Goal: Transaction & Acquisition: Purchase product/service

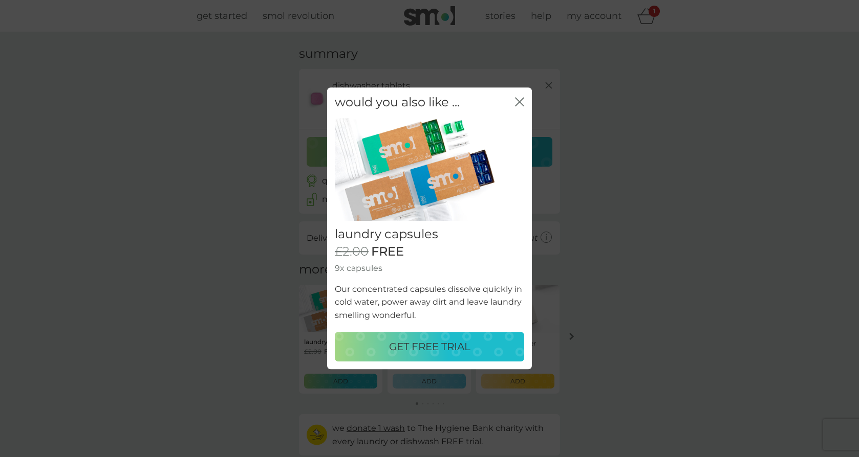
click at [452, 353] on p "GET FREE TRIAL" at bounding box center [429, 347] width 81 height 16
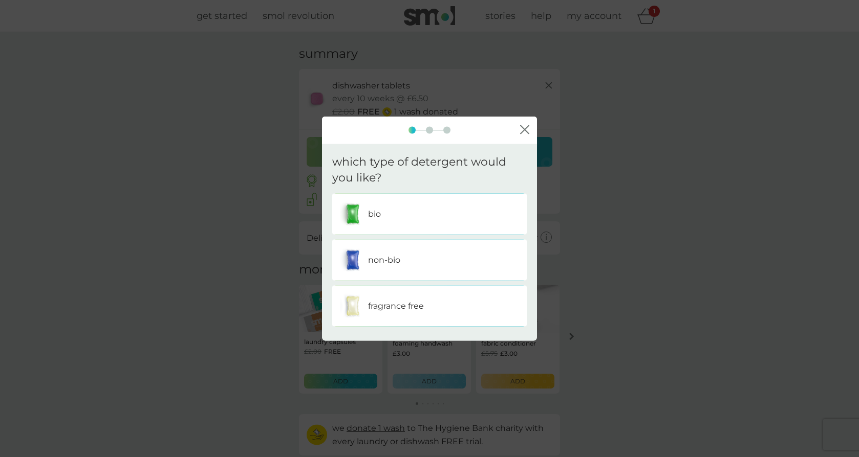
click at [454, 256] on div "non-bio" at bounding box center [429, 260] width 179 height 26
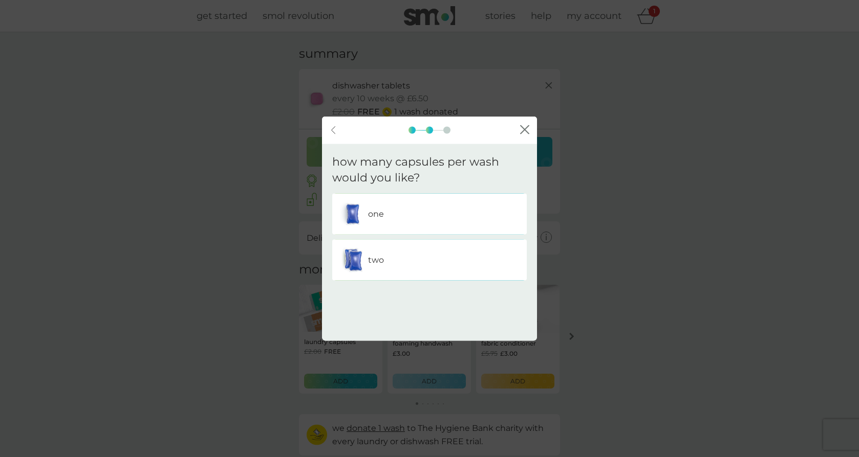
click at [374, 251] on div "two" at bounding box center [429, 260] width 179 height 26
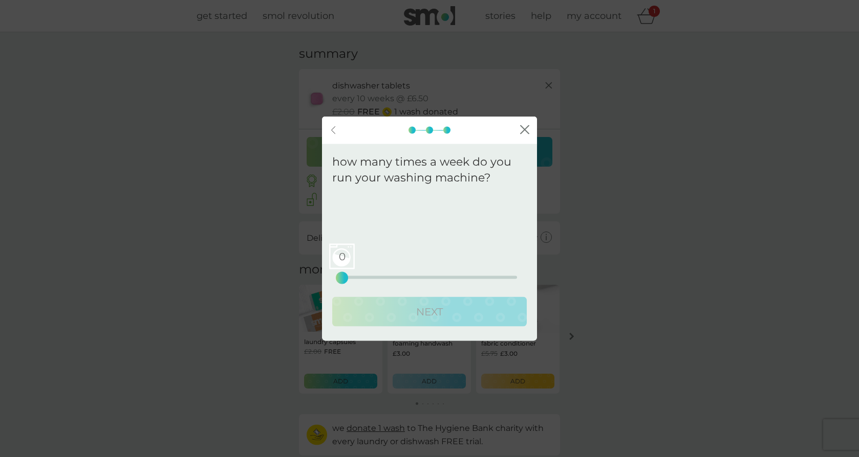
click at [360, 276] on div "0 0 12.5 25" at bounding box center [429, 277] width 175 height 3
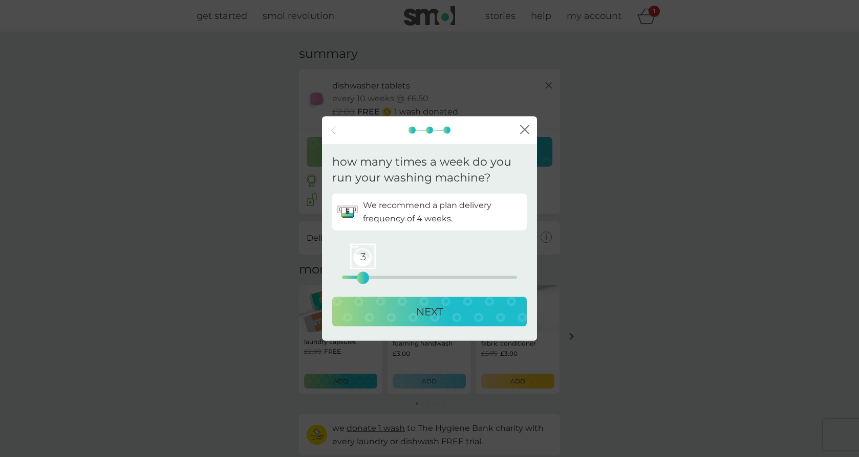
click at [404, 306] on div "NEXT" at bounding box center [429, 311] width 174 height 16
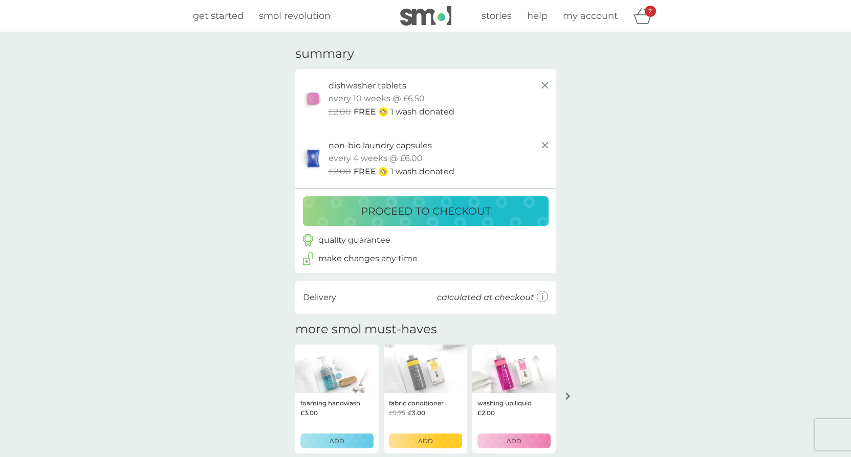
click at [425, 204] on p "proceed to checkout" at bounding box center [426, 211] width 130 height 16
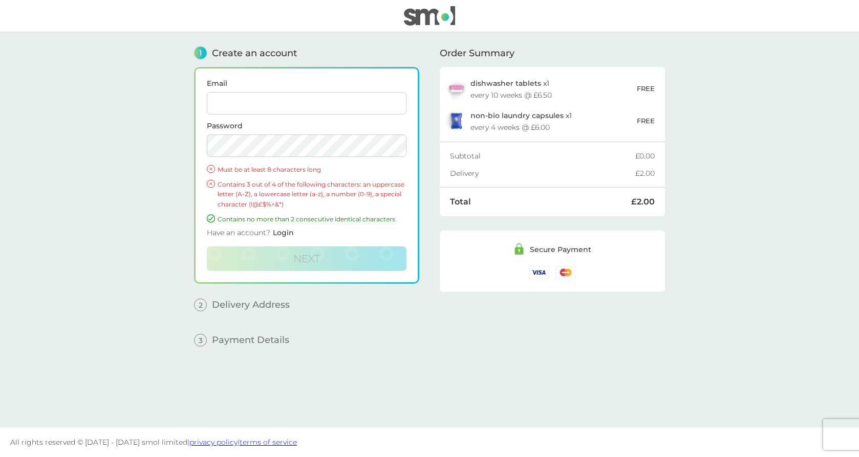
click at [344, 107] on input "Email" at bounding box center [307, 103] width 200 height 23
type input "ginakallis1@gmail.com"
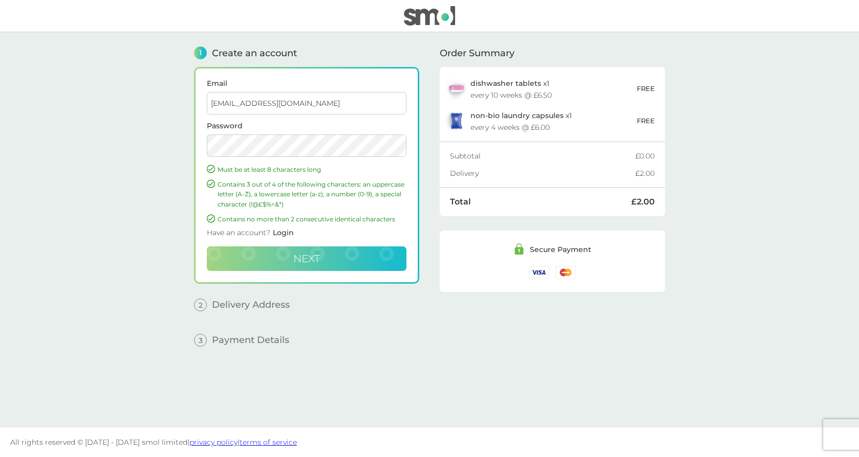
click at [288, 260] on button "Next" at bounding box center [307, 259] width 200 height 25
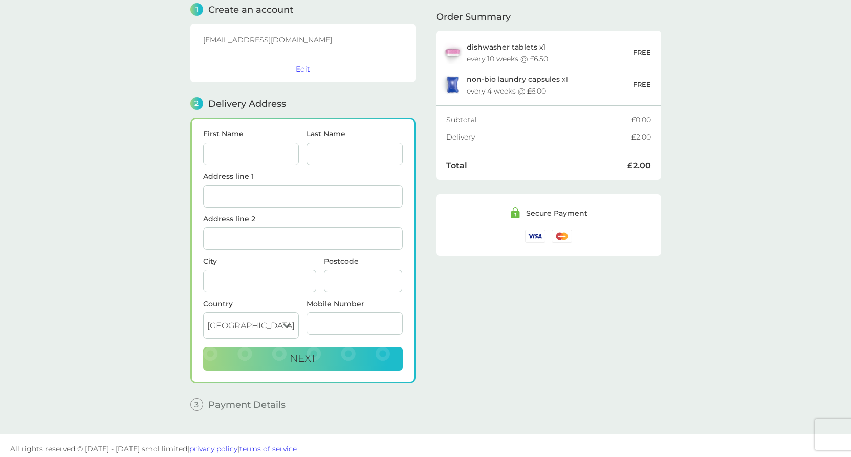
scroll to position [50, 0]
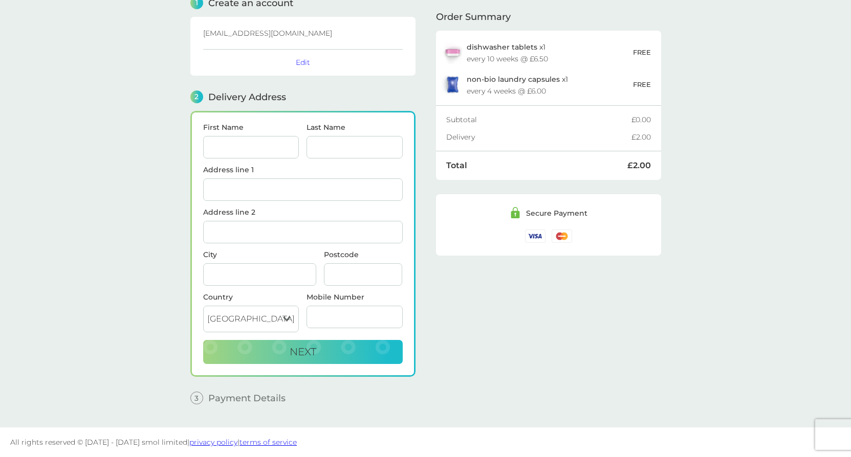
click at [285, 147] on input "First Name" at bounding box center [251, 147] width 96 height 23
type input "GINA"
type input "KALLIS"
type input "74 North Road East"
type input "Plymouth"
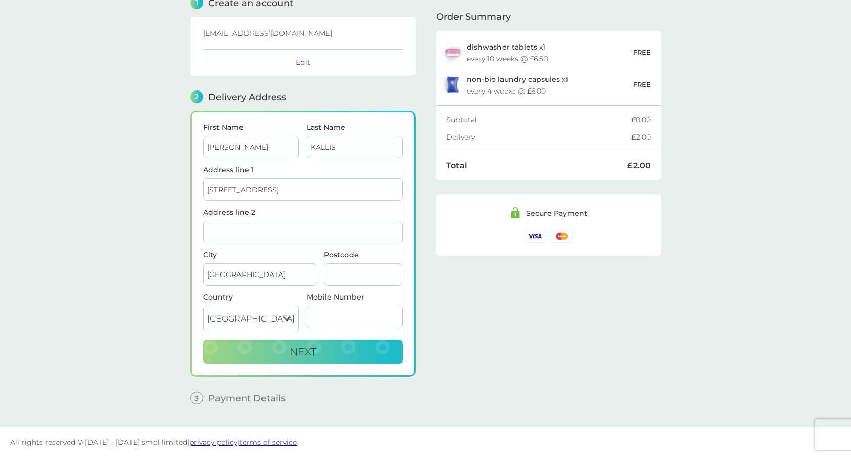
type input "PL4 6AL"
type input "07731664168"
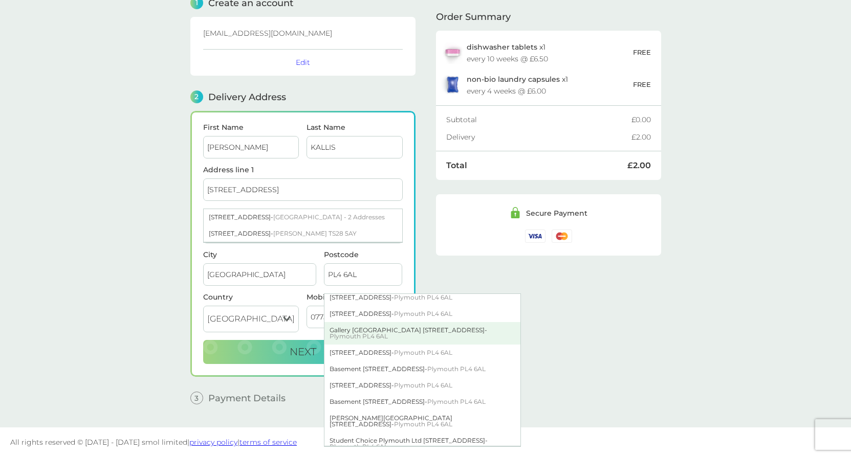
scroll to position [29, 0]
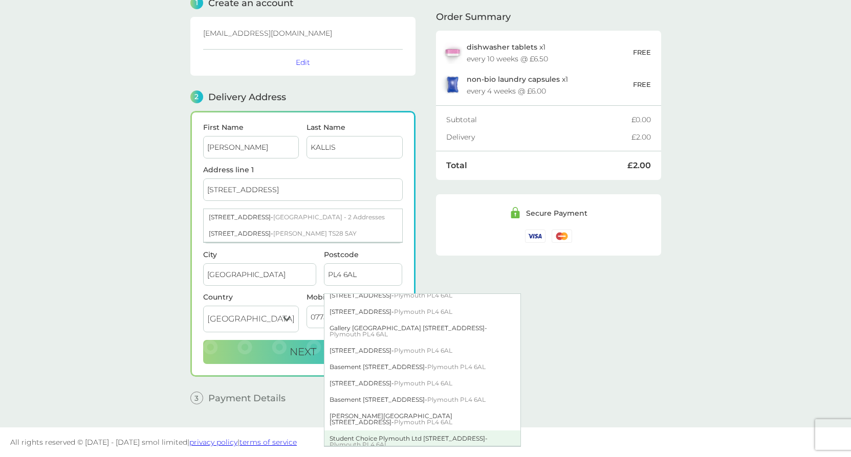
click at [398, 436] on div "Student Choice Plymouth Ltd 74 North Road East - Plymouth PL4 6AL" at bounding box center [422, 442] width 196 height 23
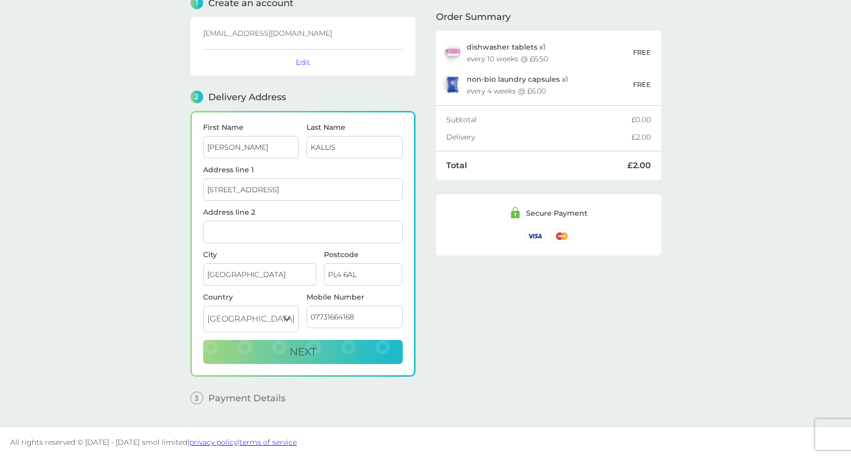
click at [603, 319] on div "Order Summary dishwasher tablets x 1 every 10 weeks @ £6.50 FREE non-bio laundr…" at bounding box center [548, 197] width 225 height 430
click at [333, 356] on button "Next" at bounding box center [303, 352] width 200 height 25
checkbox input "true"
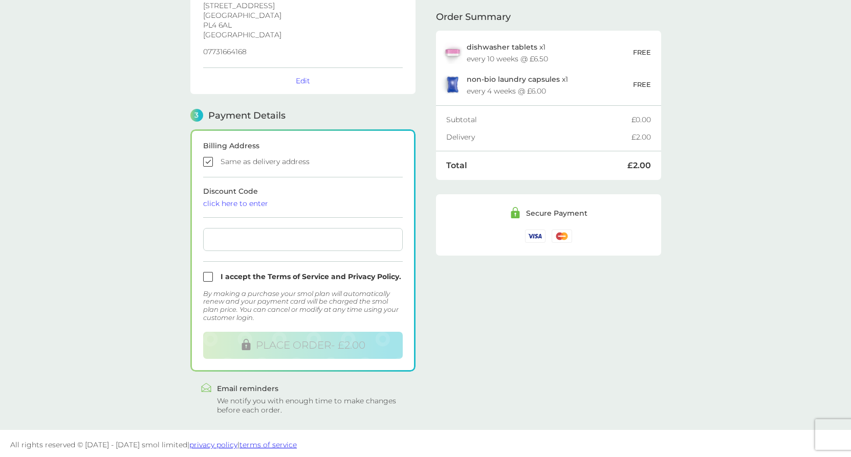
scroll to position [191, 0]
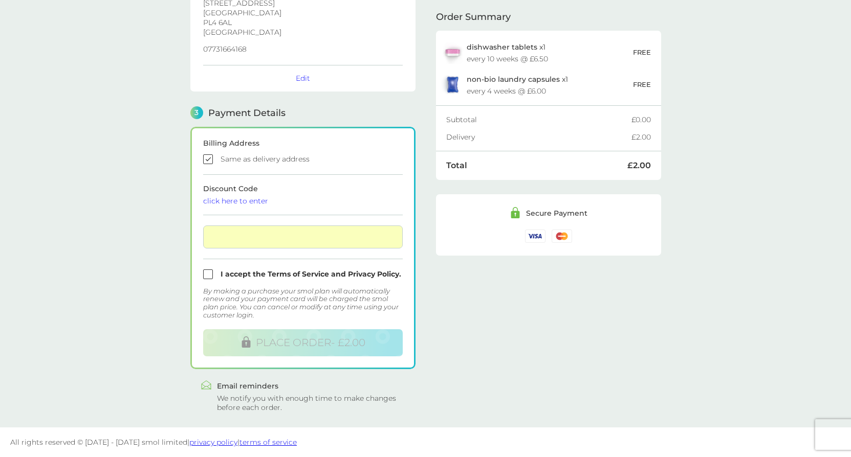
click at [468, 287] on div "Order Summary dishwasher tablets x 1 every 10 weeks @ £6.50 FREE non-bio laundr…" at bounding box center [548, 127] width 225 height 572
click at [213, 275] on input "checkbox" at bounding box center [303, 275] width 200 height 10
checkbox input "true"
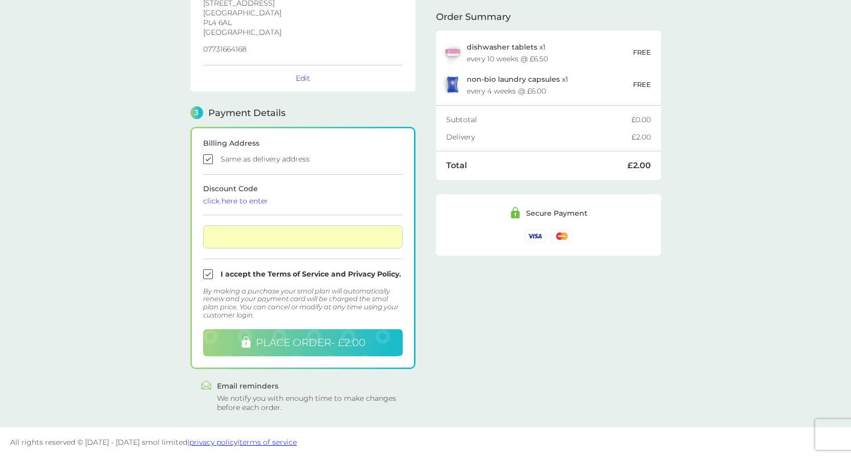
click at [247, 341] on icon at bounding box center [246, 342] width 9 height 11
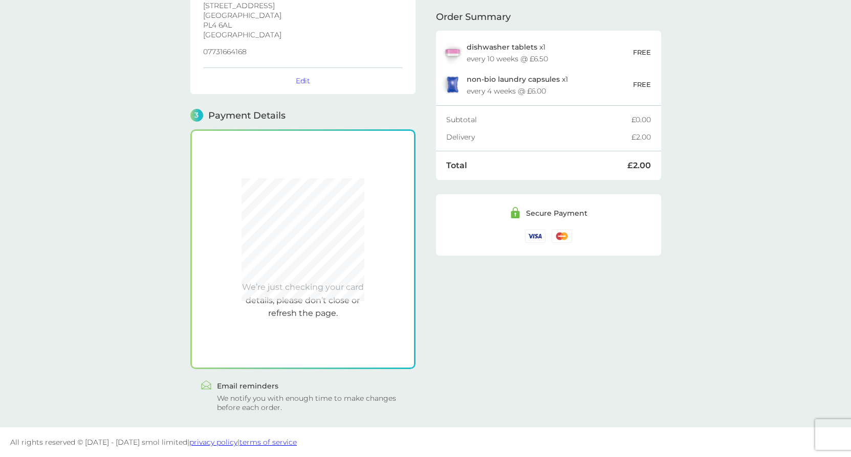
scroll to position [189, 0]
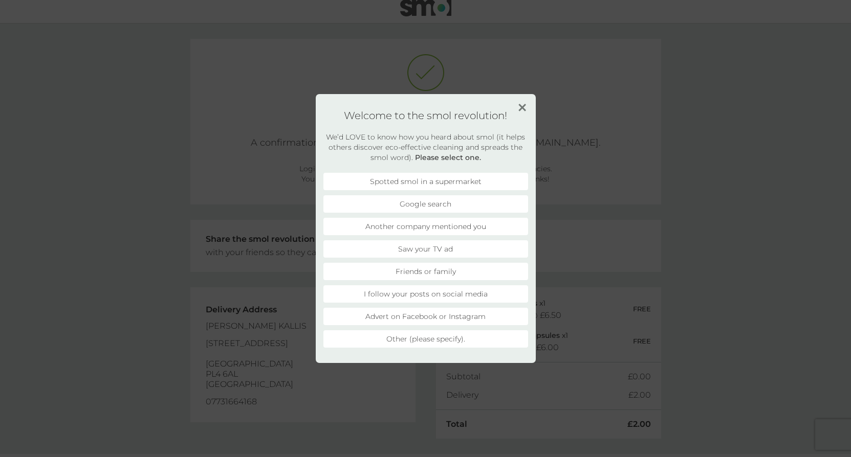
scroll to position [9, 0]
click at [428, 224] on li "Another company mentioned you" at bounding box center [425, 226] width 205 height 17
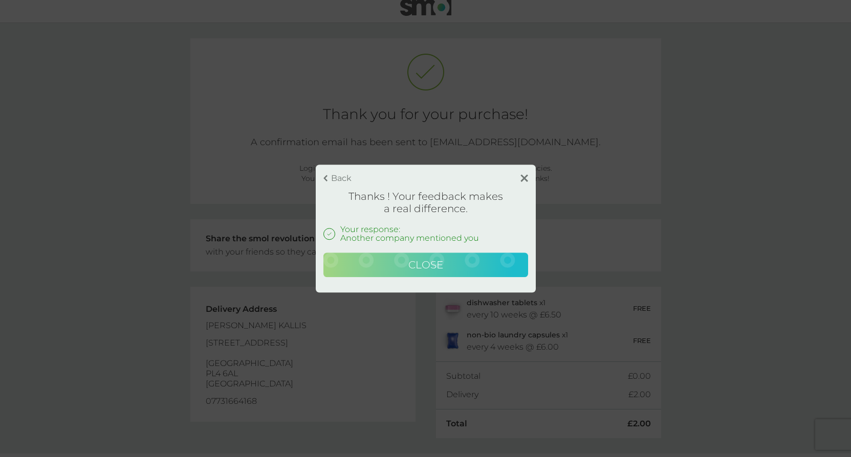
click at [450, 256] on button "Close" at bounding box center [425, 265] width 205 height 25
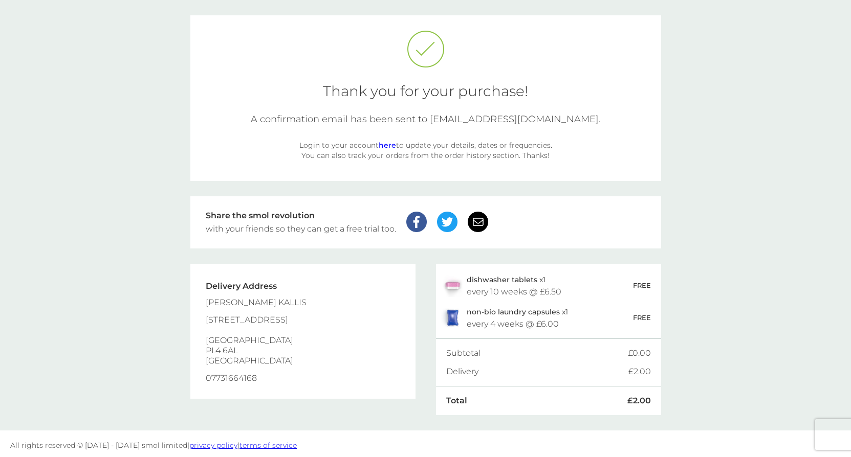
scroll to position [35, 0]
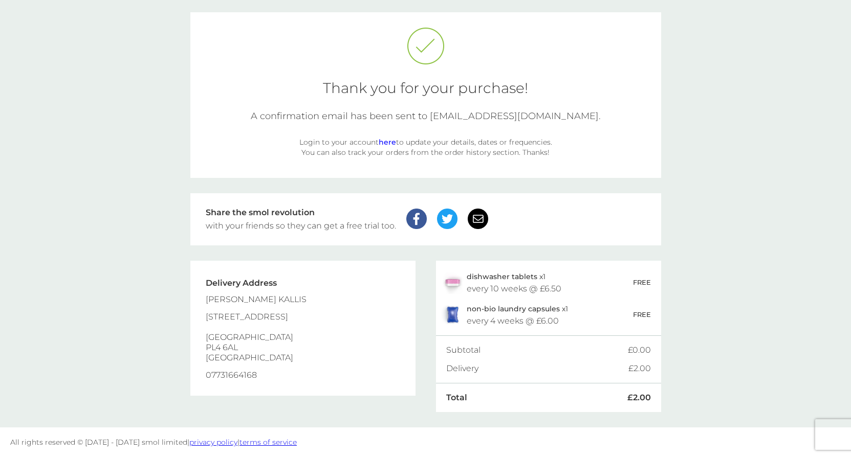
click at [386, 144] on link "here" at bounding box center [387, 142] width 17 height 9
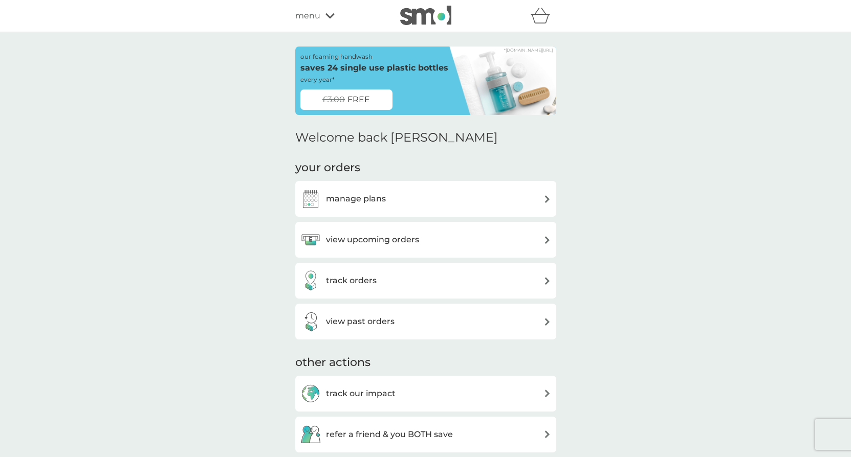
click at [506, 197] on div "manage plans" at bounding box center [425, 199] width 251 height 20
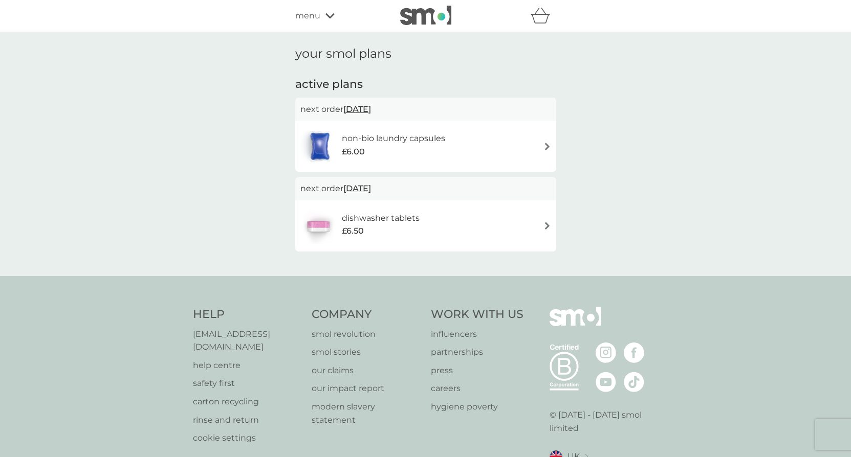
click at [421, 60] on h1 "your smol plans" at bounding box center [425, 54] width 261 height 15
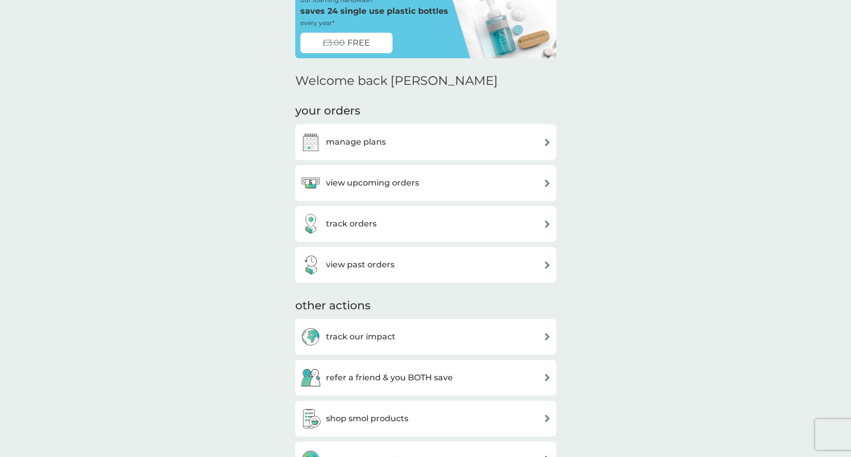
scroll to position [64, 0]
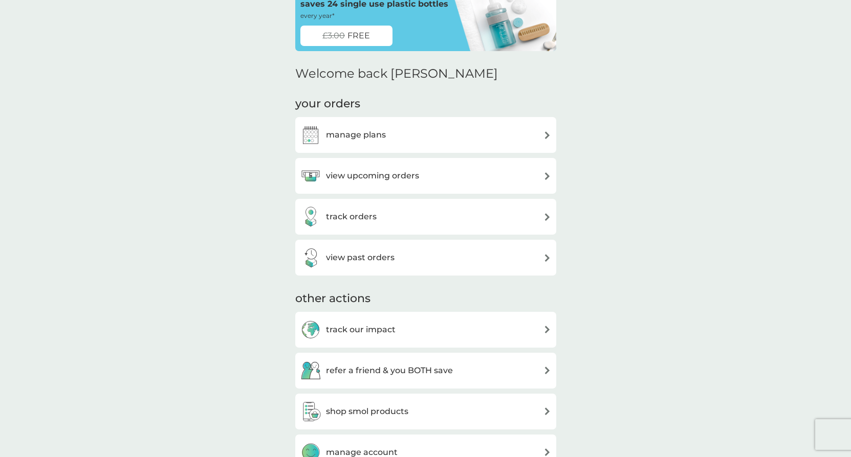
click at [398, 129] on div "manage plans" at bounding box center [425, 135] width 251 height 20
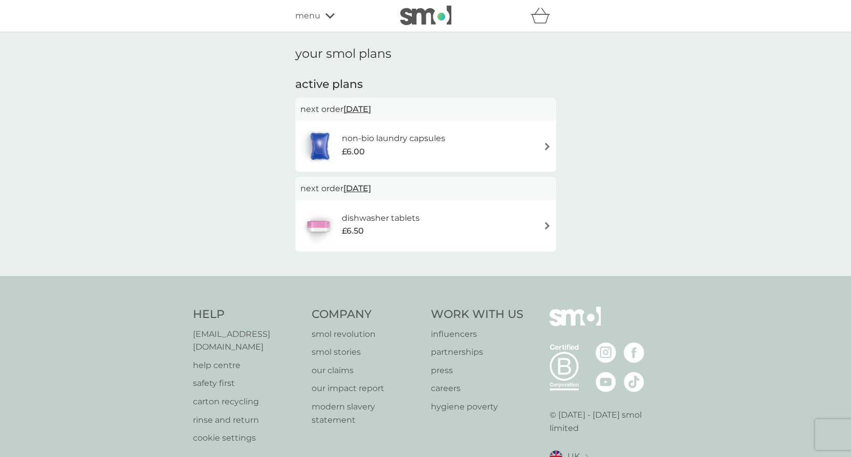
click at [419, 134] on h6 "non-bio laundry capsules" at bounding box center [393, 138] width 103 height 13
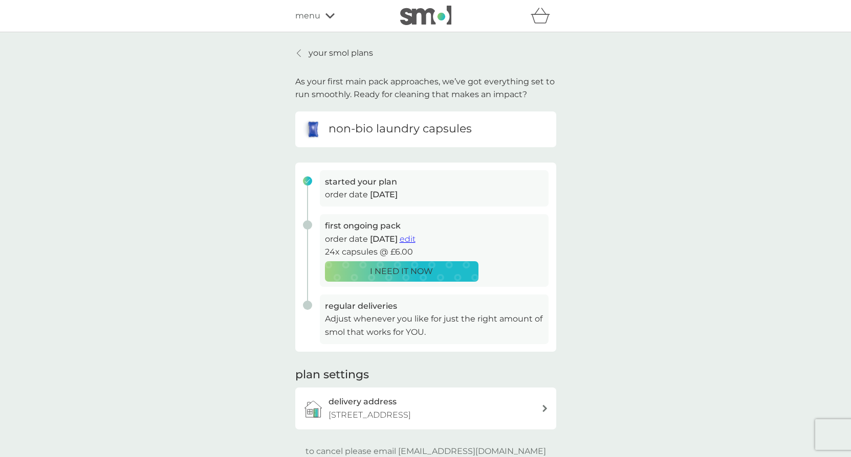
click at [323, 52] on p "your smol plans" at bounding box center [341, 53] width 64 height 13
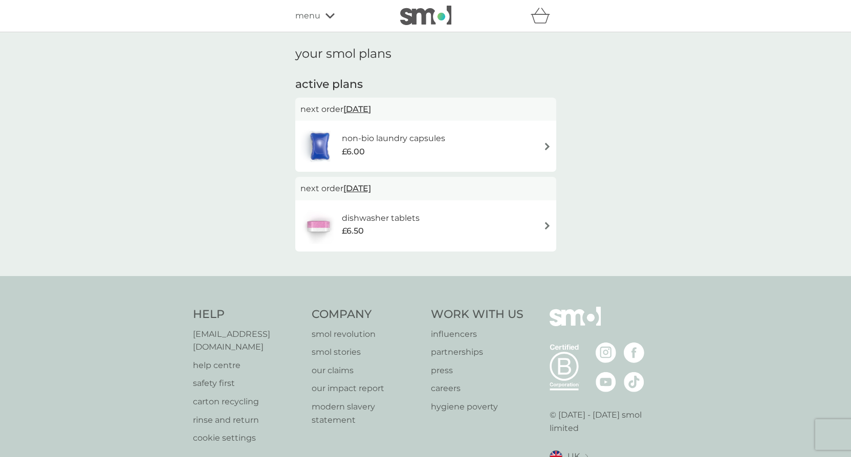
click at [319, 16] on span "menu" at bounding box center [307, 15] width 25 height 13
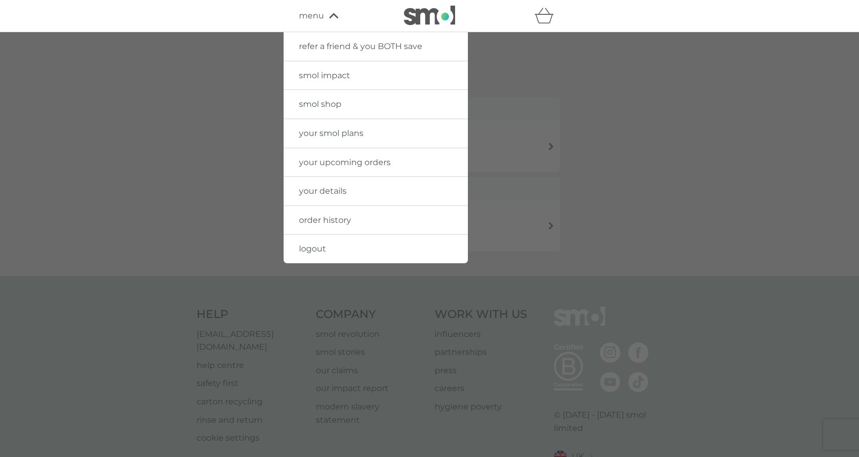
click at [630, 110] on div at bounding box center [429, 260] width 859 height 457
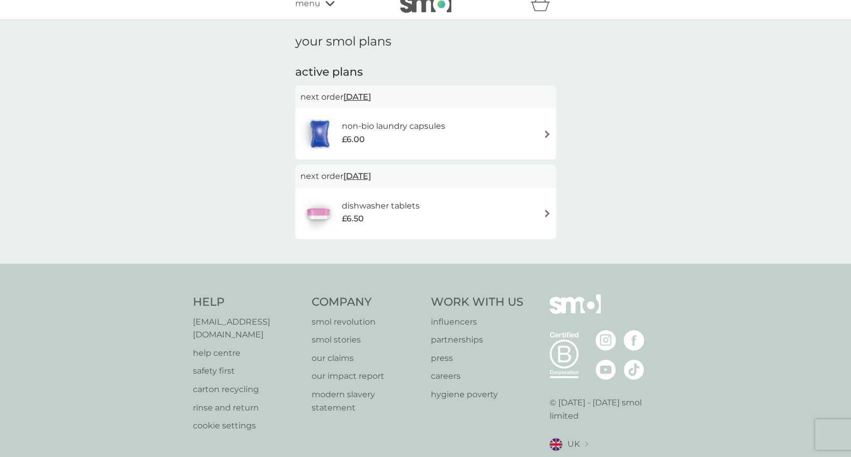
scroll to position [49, 0]
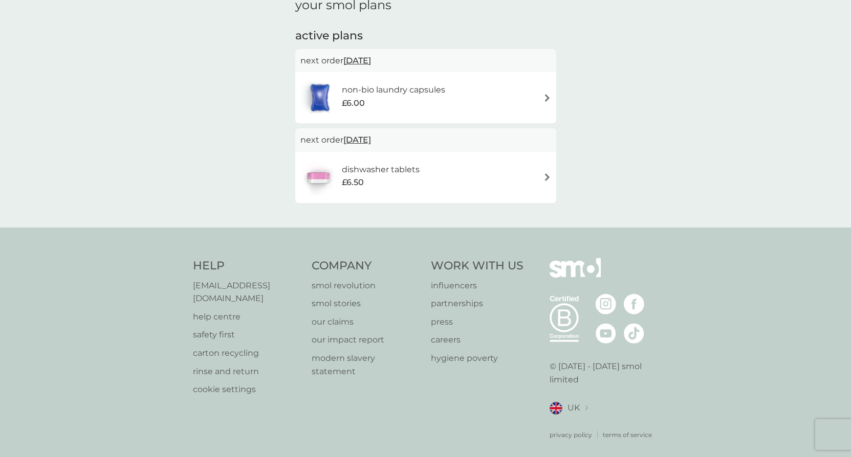
click at [211, 311] on p "help centre" at bounding box center [247, 317] width 109 height 13
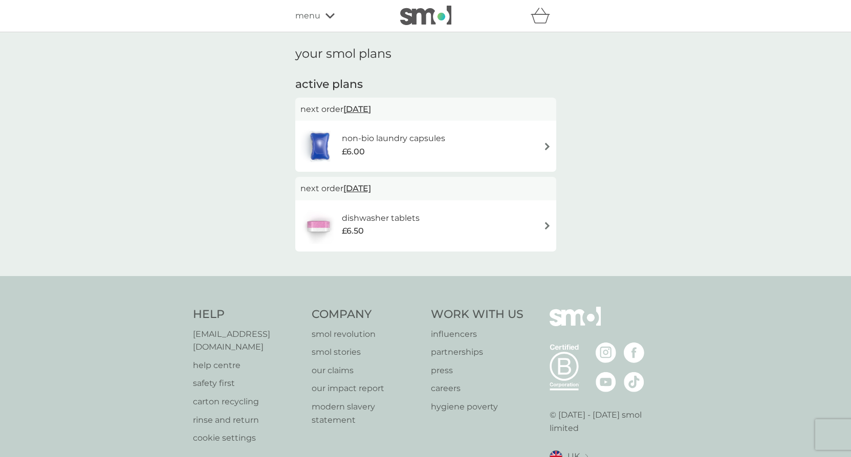
click at [371, 109] on span "23 Oct 2025" at bounding box center [357, 109] width 28 height 20
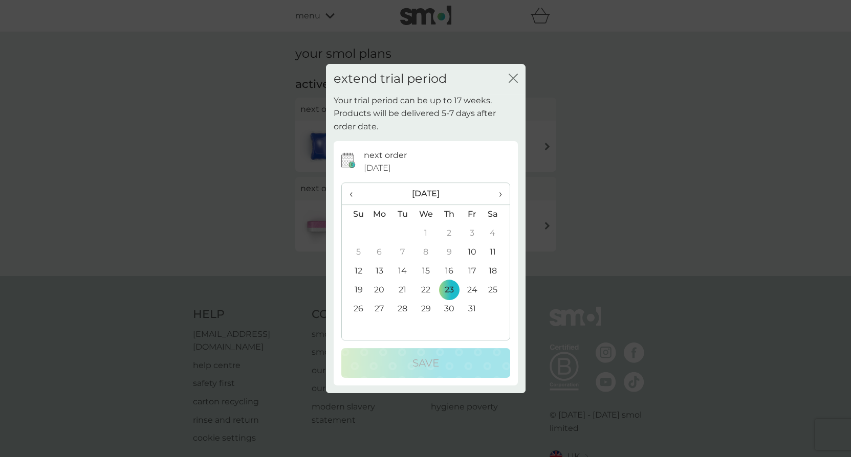
click at [499, 196] on span "›" at bounding box center [496, 193] width 10 height 21
click at [452, 290] on td "20" at bounding box center [448, 290] width 23 height 19
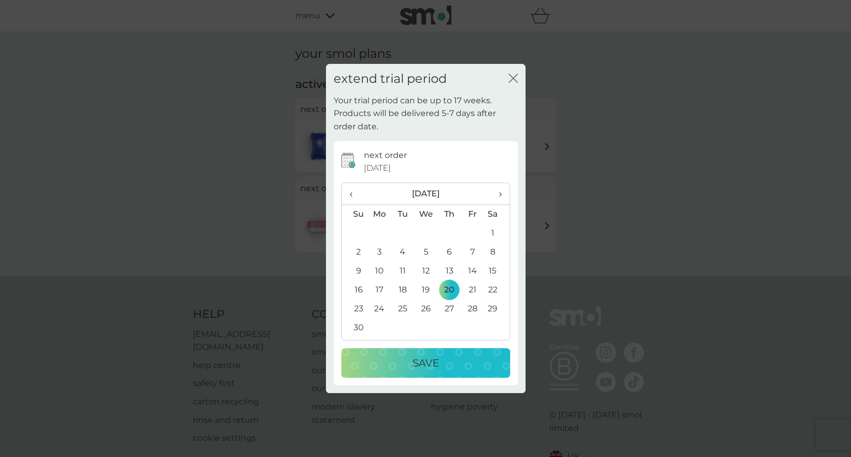
click at [421, 355] on p "Save" at bounding box center [425, 363] width 27 height 16
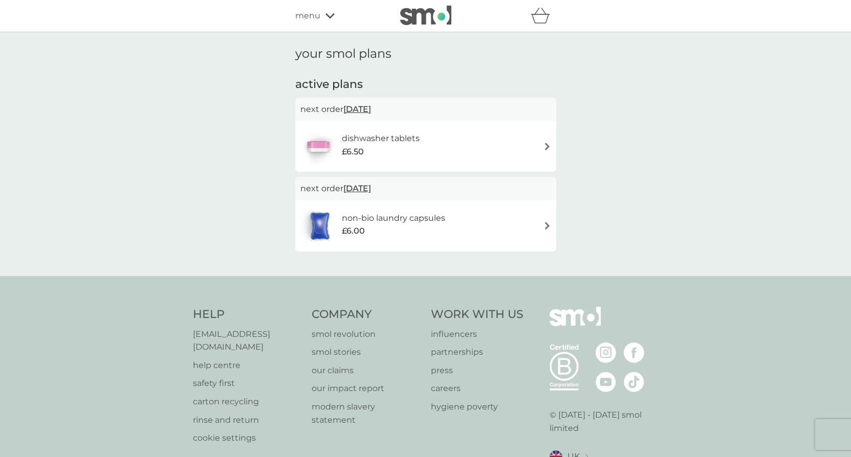
click at [391, 144] on h6 "dishwasher tablets" at bounding box center [381, 138] width 78 height 13
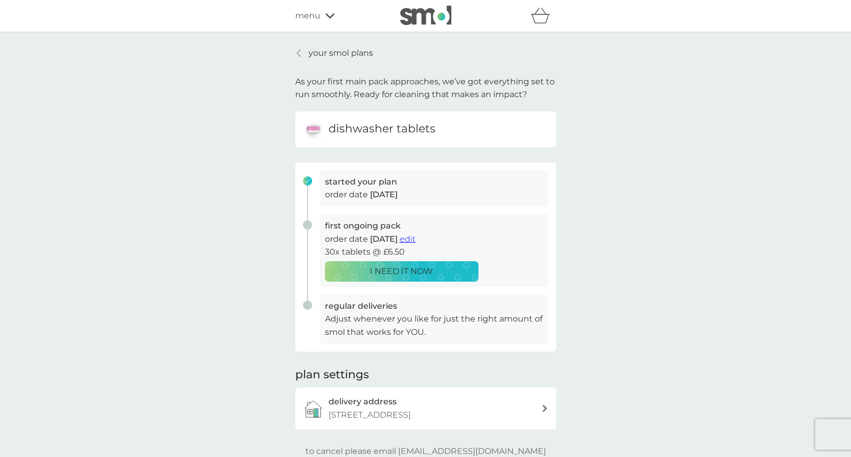
click at [352, 57] on p "your smol plans" at bounding box center [341, 53] width 64 height 13
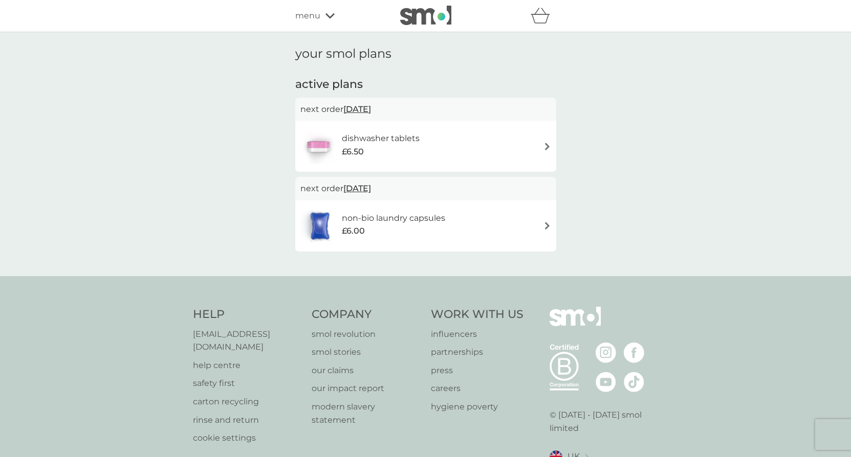
click at [394, 214] on h6 "non-bio laundry capsules" at bounding box center [393, 218] width 103 height 13
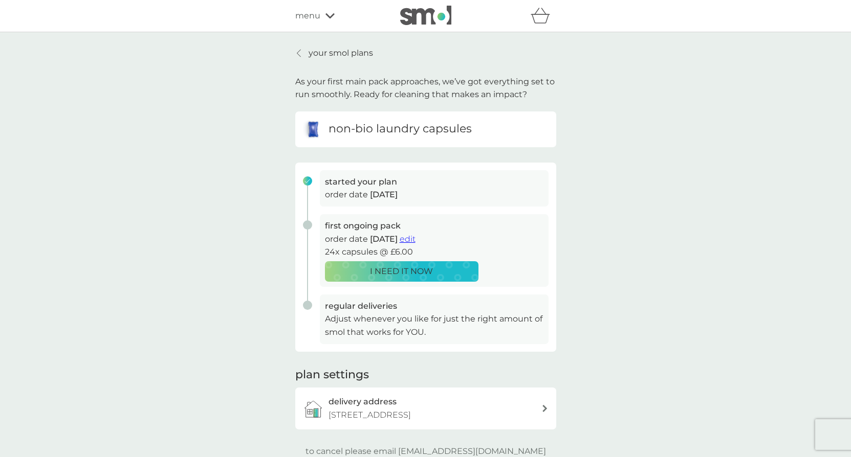
click at [325, 55] on p "your smol plans" at bounding box center [341, 53] width 64 height 13
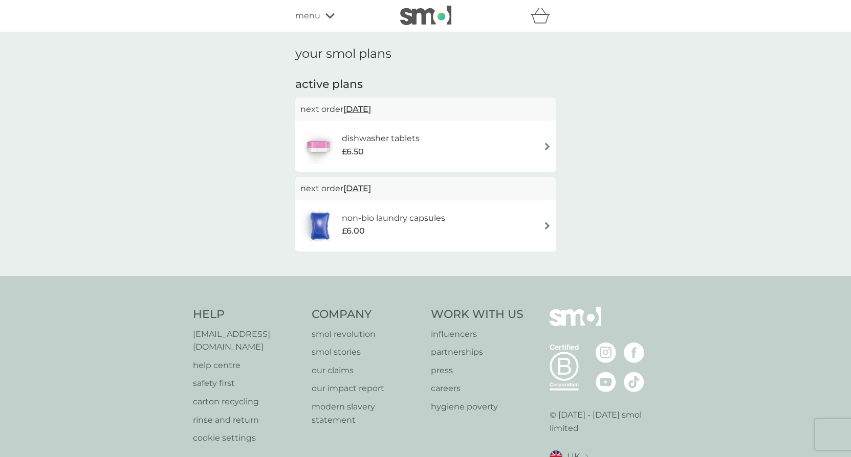
click at [369, 106] on span "[DATE]" at bounding box center [357, 109] width 28 height 20
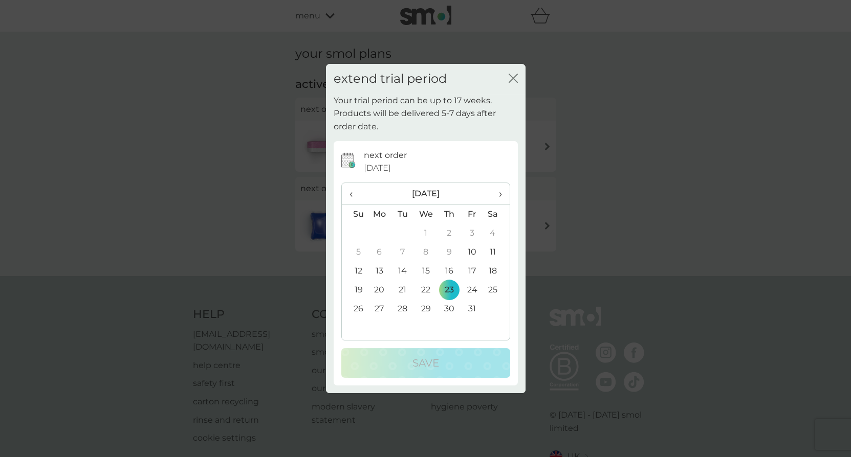
click at [503, 192] on th "›" at bounding box center [497, 194] width 26 height 22
click at [452, 286] on td "20" at bounding box center [448, 290] width 23 height 19
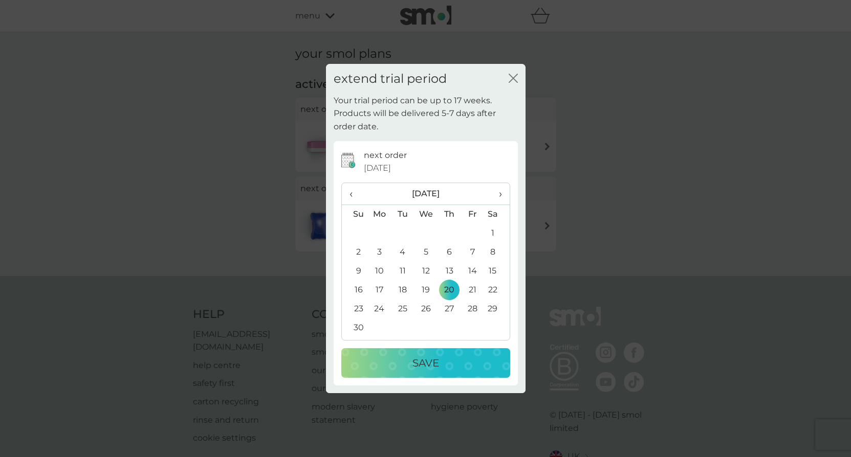
click at [432, 358] on p "Save" at bounding box center [425, 363] width 27 height 16
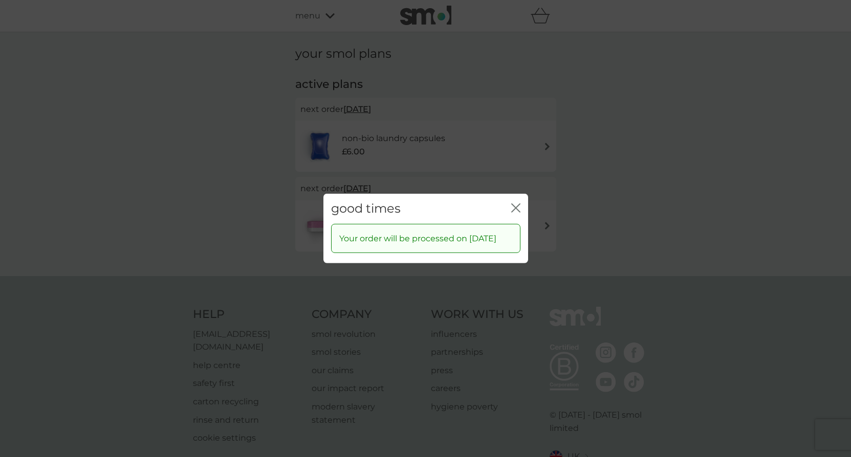
click at [517, 204] on icon "close" at bounding box center [515, 208] width 9 height 9
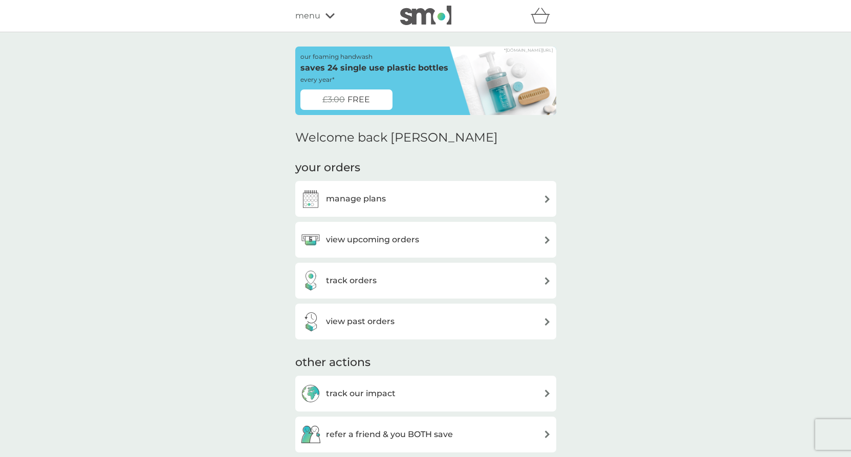
click at [385, 280] on div "track orders" at bounding box center [425, 281] width 251 height 20
